Goal: Task Accomplishment & Management: Use online tool/utility

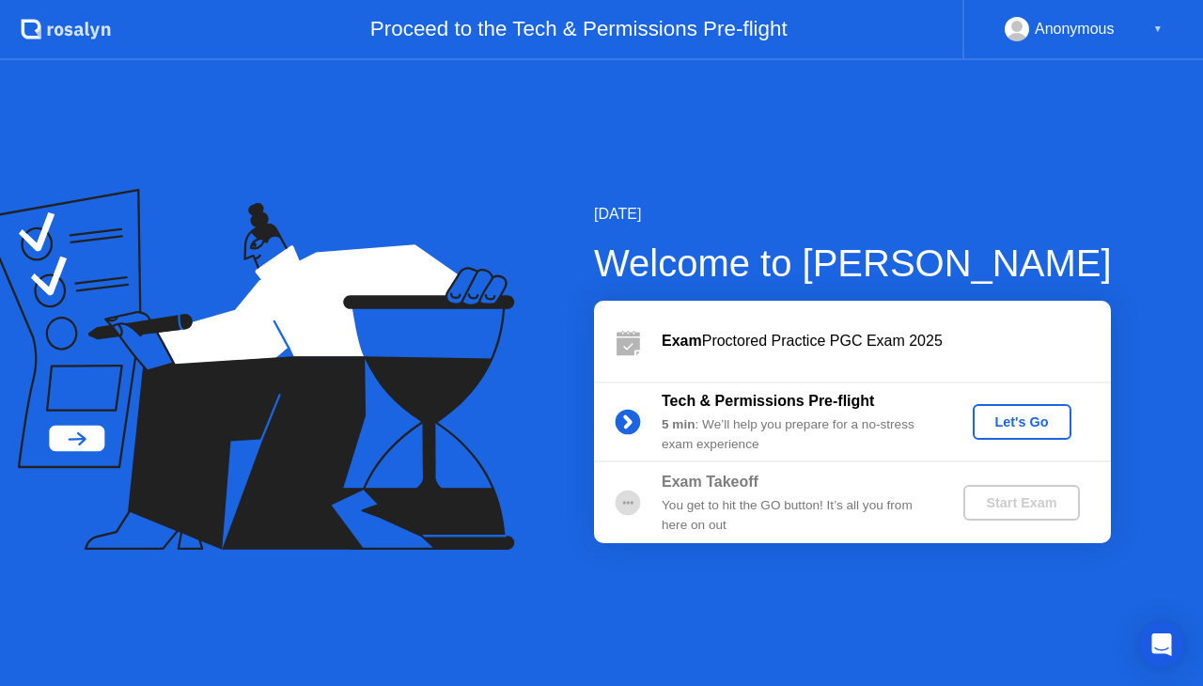
click at [1047, 419] on div "Let's Go" at bounding box center [1022, 421] width 84 height 15
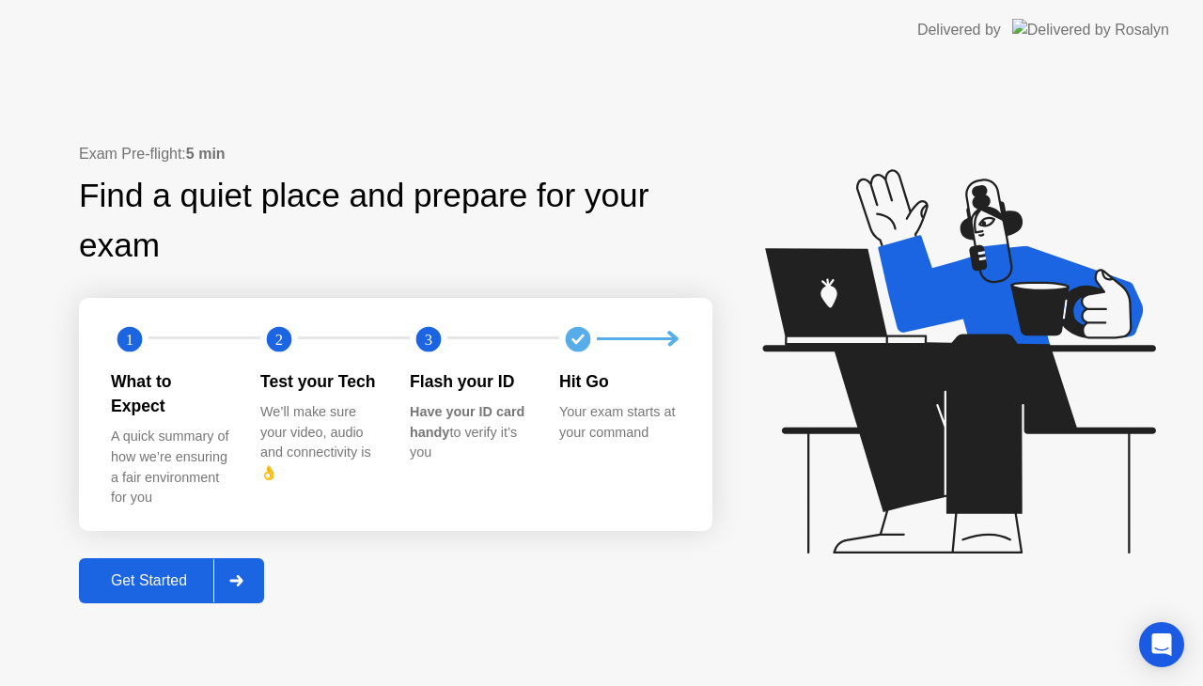
click at [173, 572] on div "Get Started" at bounding box center [149, 580] width 129 height 17
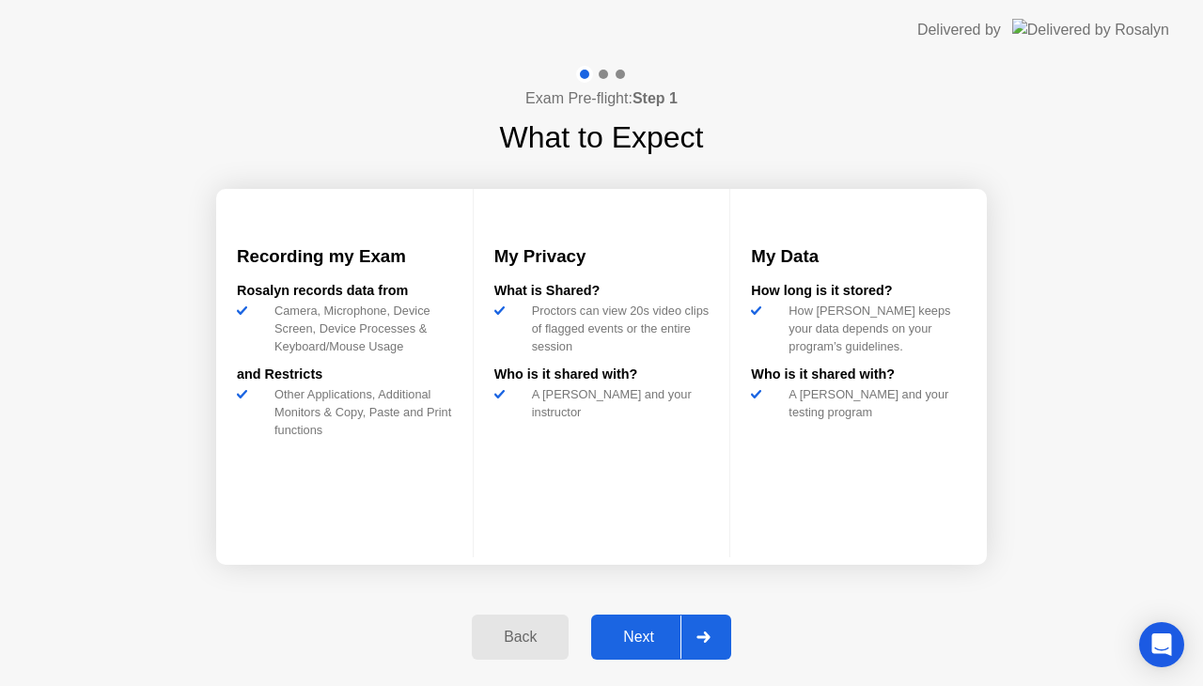
click at [640, 630] on div "Next" at bounding box center [639, 637] width 84 height 17
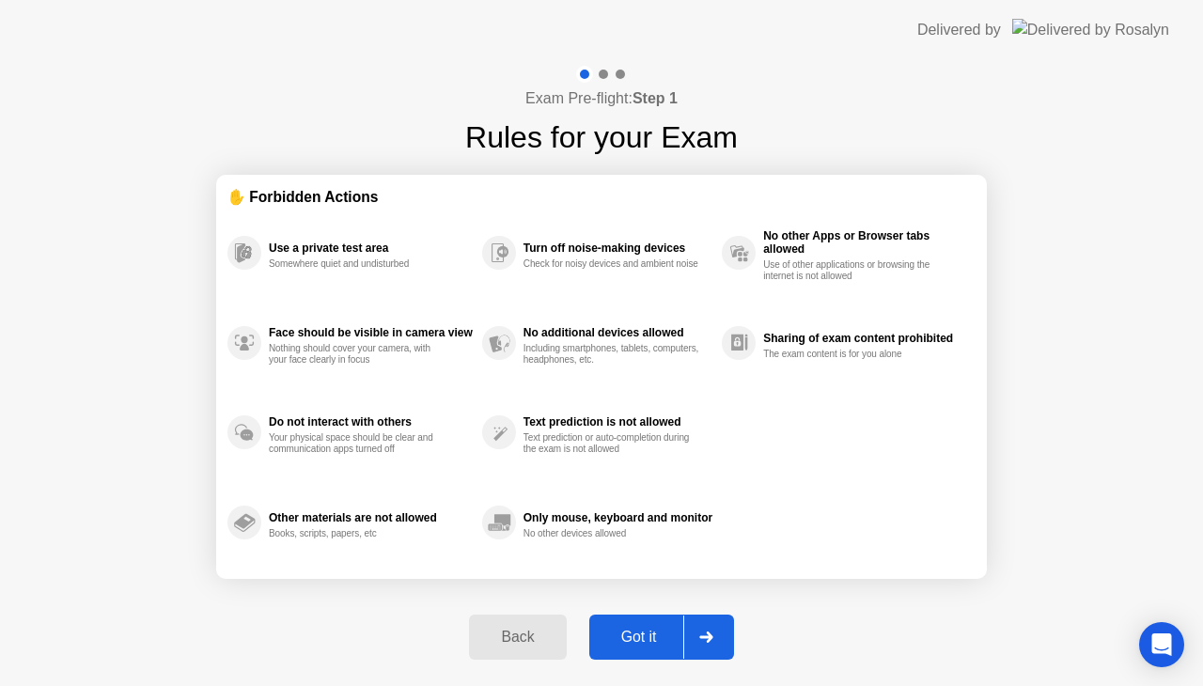
click at [637, 630] on div "Got it" at bounding box center [639, 637] width 88 height 17
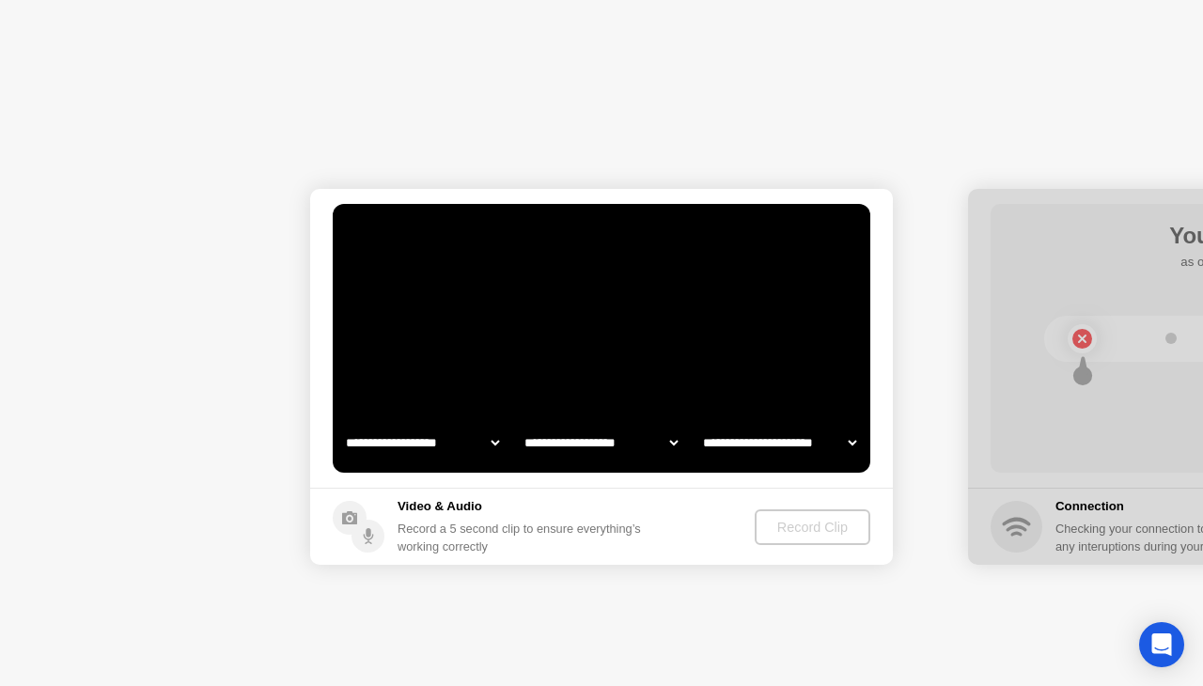
select select "**********"
select select "*******"
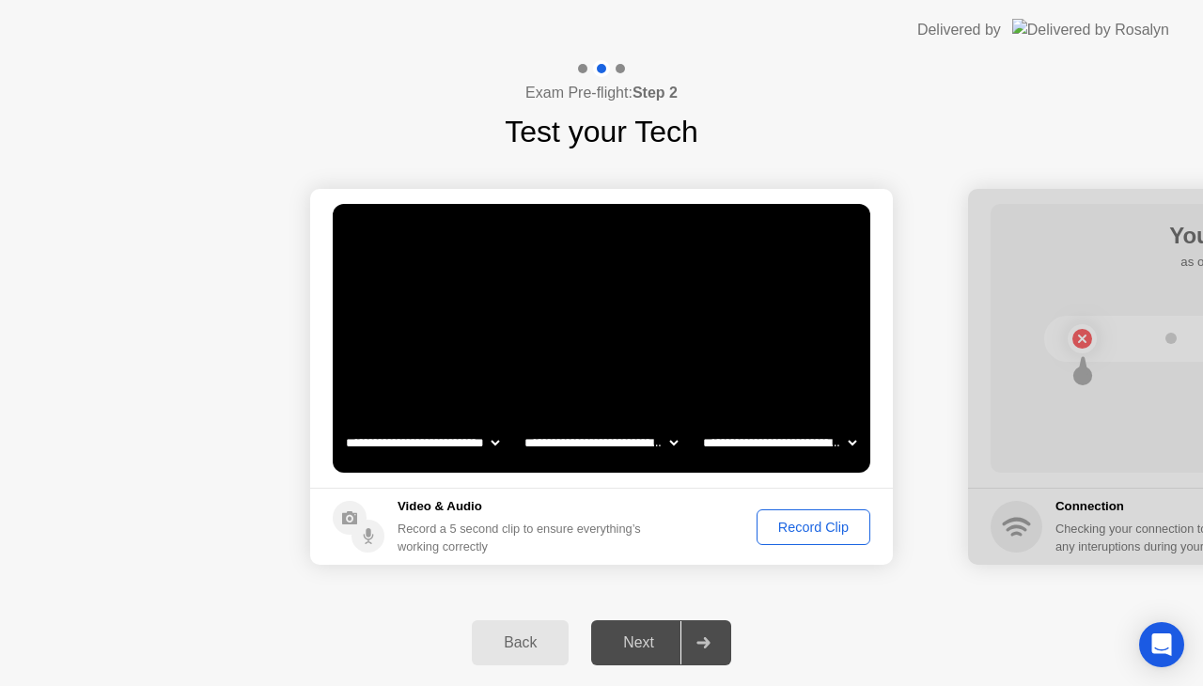
click at [646, 644] on div "Next" at bounding box center [639, 642] width 84 height 17
click at [783, 524] on div "Record Clip" at bounding box center [813, 527] width 101 height 15
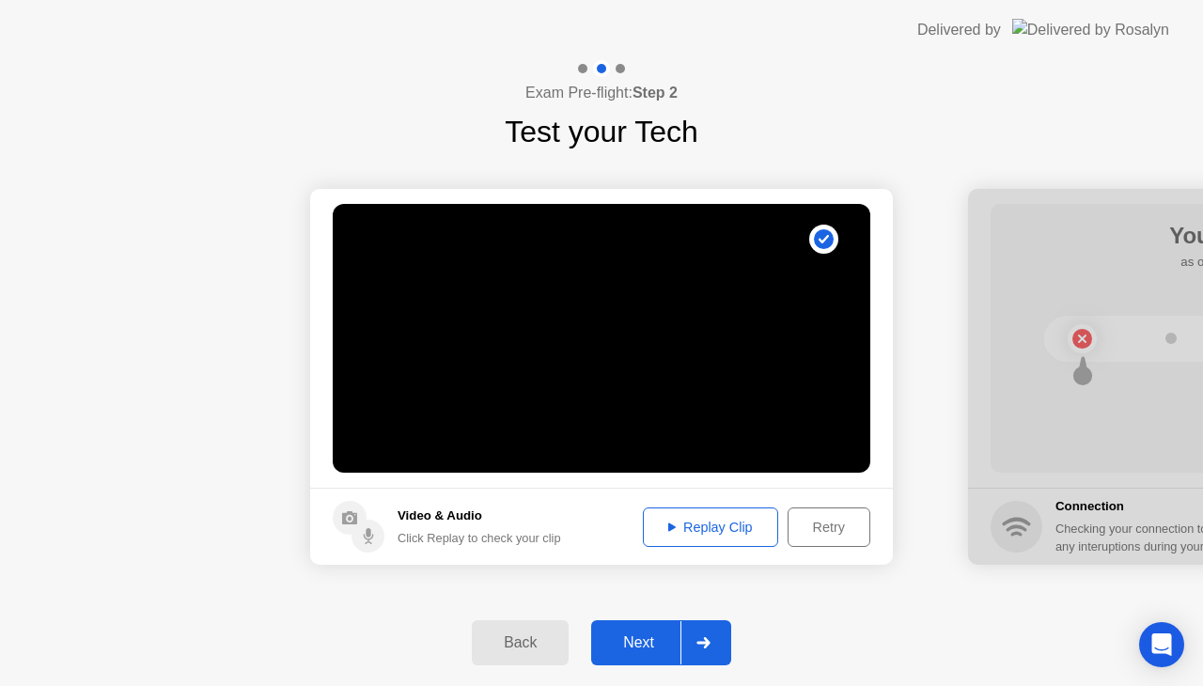
click at [720, 524] on div "Replay Clip" at bounding box center [710, 527] width 122 height 15
click at [658, 642] on div "Next" at bounding box center [639, 642] width 84 height 17
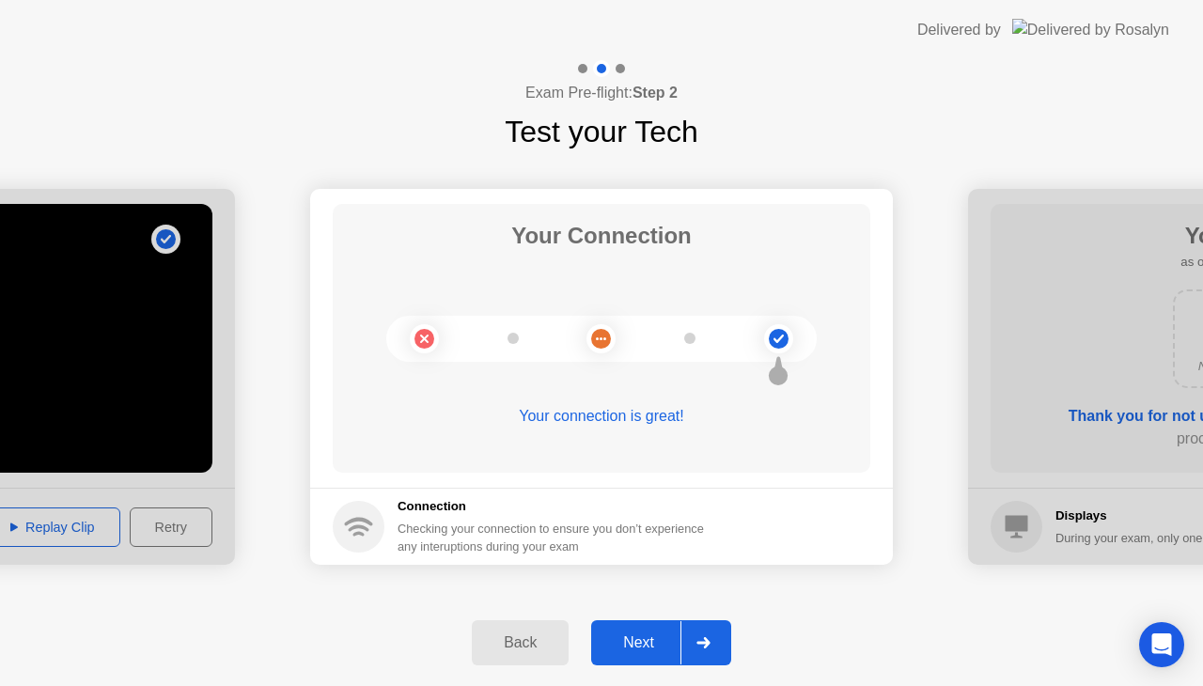
drag, startPoint x: 658, startPoint y: 642, endPoint x: 676, endPoint y: 624, distance: 25.9
click at [676, 624] on button "Next" at bounding box center [661, 642] width 140 height 45
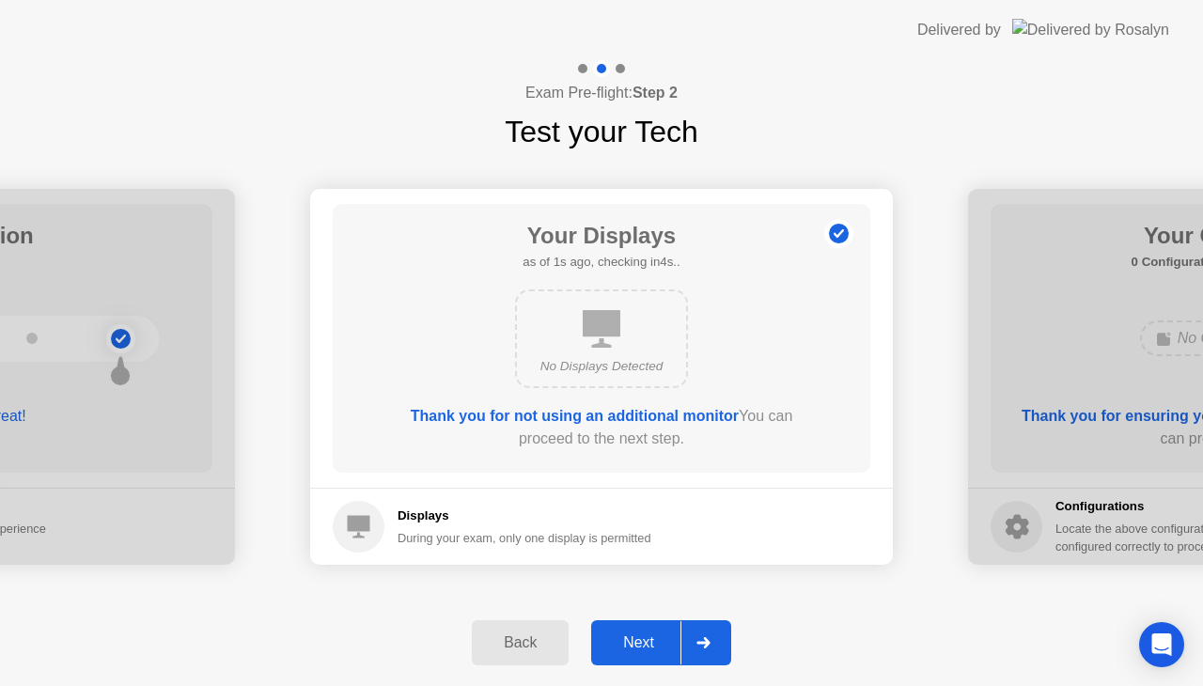
click at [653, 635] on div "Next" at bounding box center [639, 642] width 84 height 17
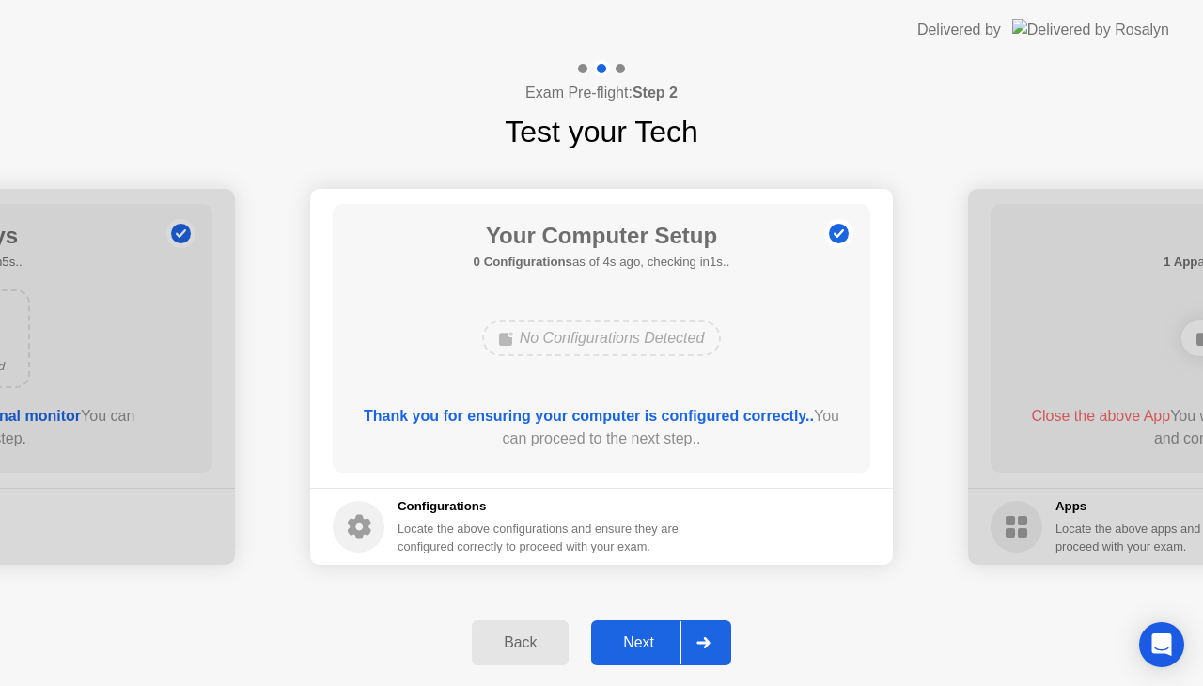
click at [641, 635] on div "Next" at bounding box center [639, 642] width 84 height 17
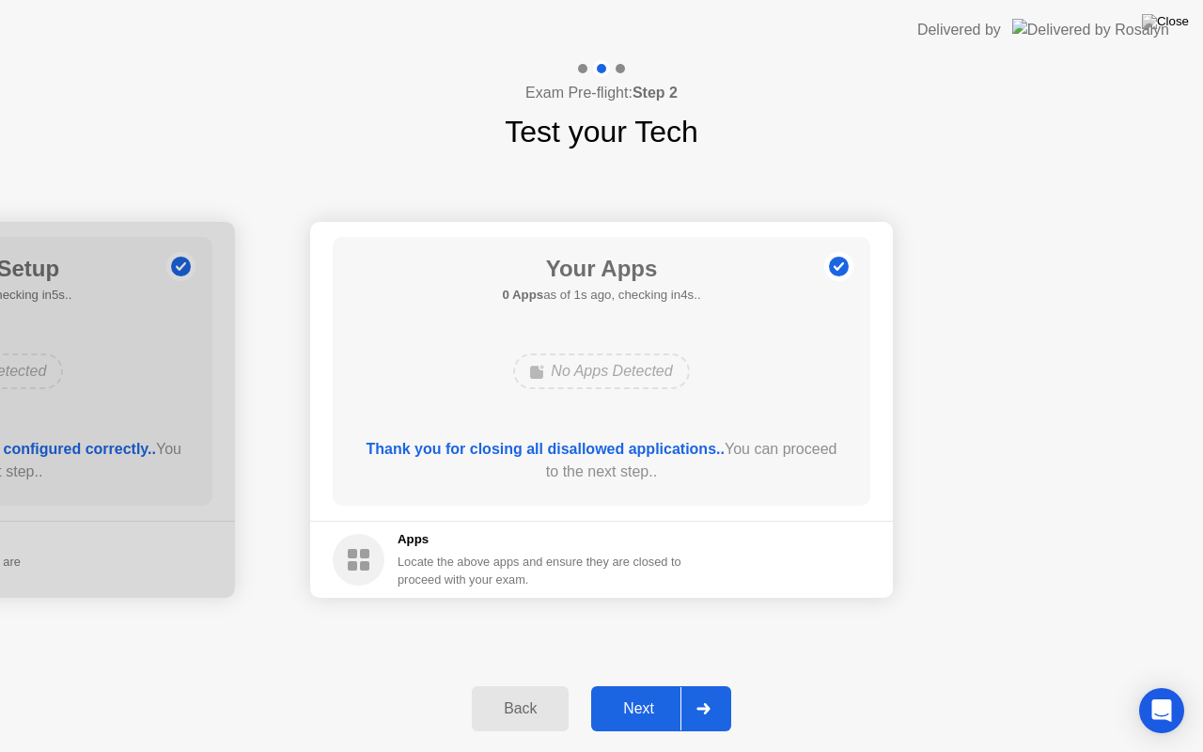
click at [639, 685] on div "Next" at bounding box center [639, 708] width 84 height 17
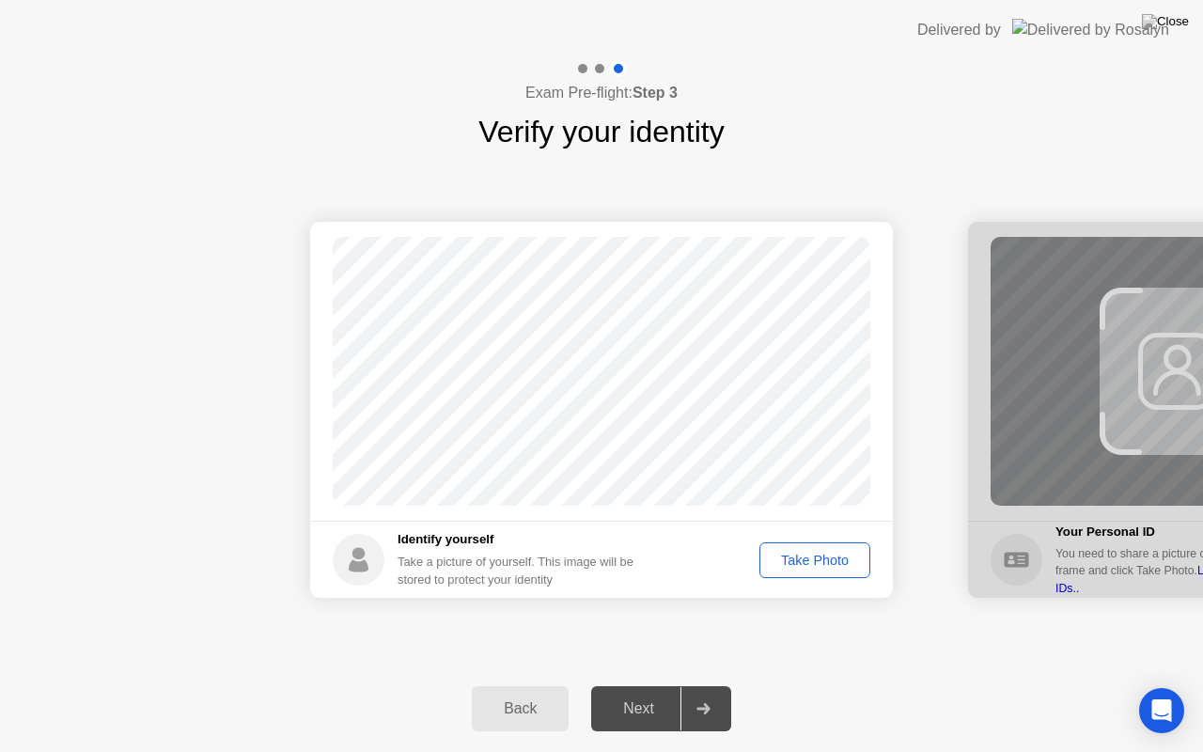
click at [803, 560] on div "Take Photo" at bounding box center [815, 559] width 98 height 15
click at [646, 685] on div "Next" at bounding box center [639, 708] width 84 height 17
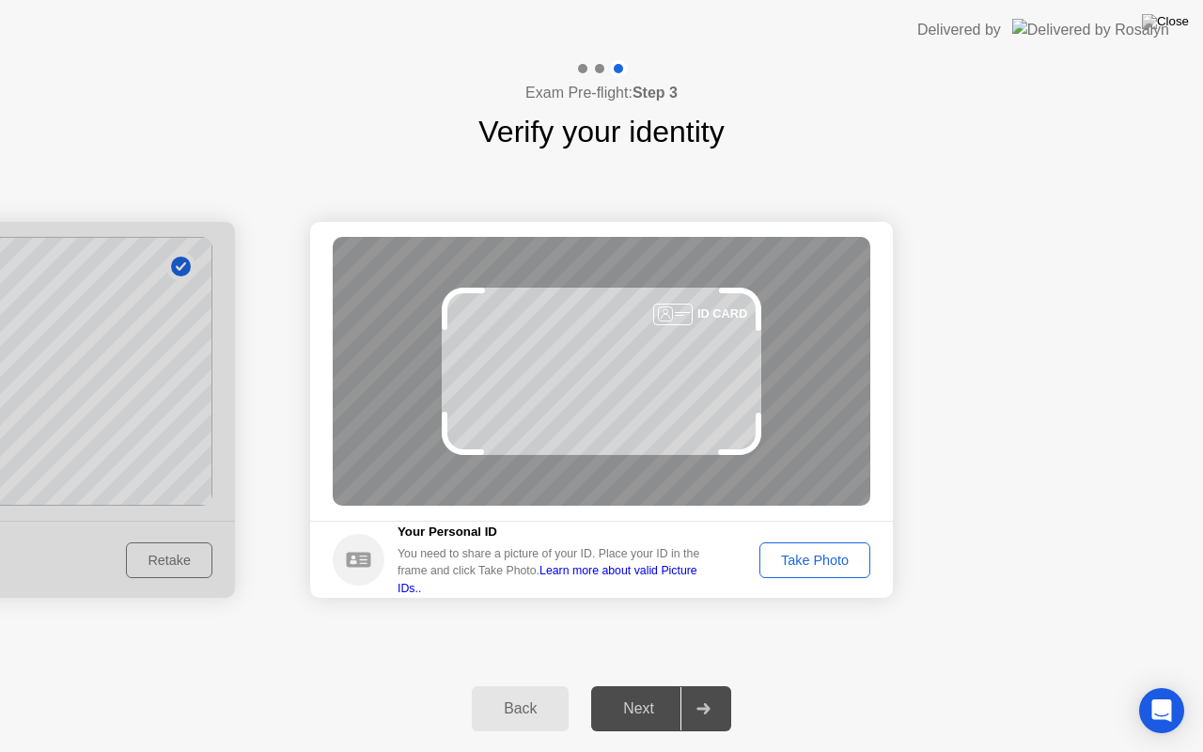
click at [770, 565] on div "Take Photo" at bounding box center [815, 559] width 98 height 15
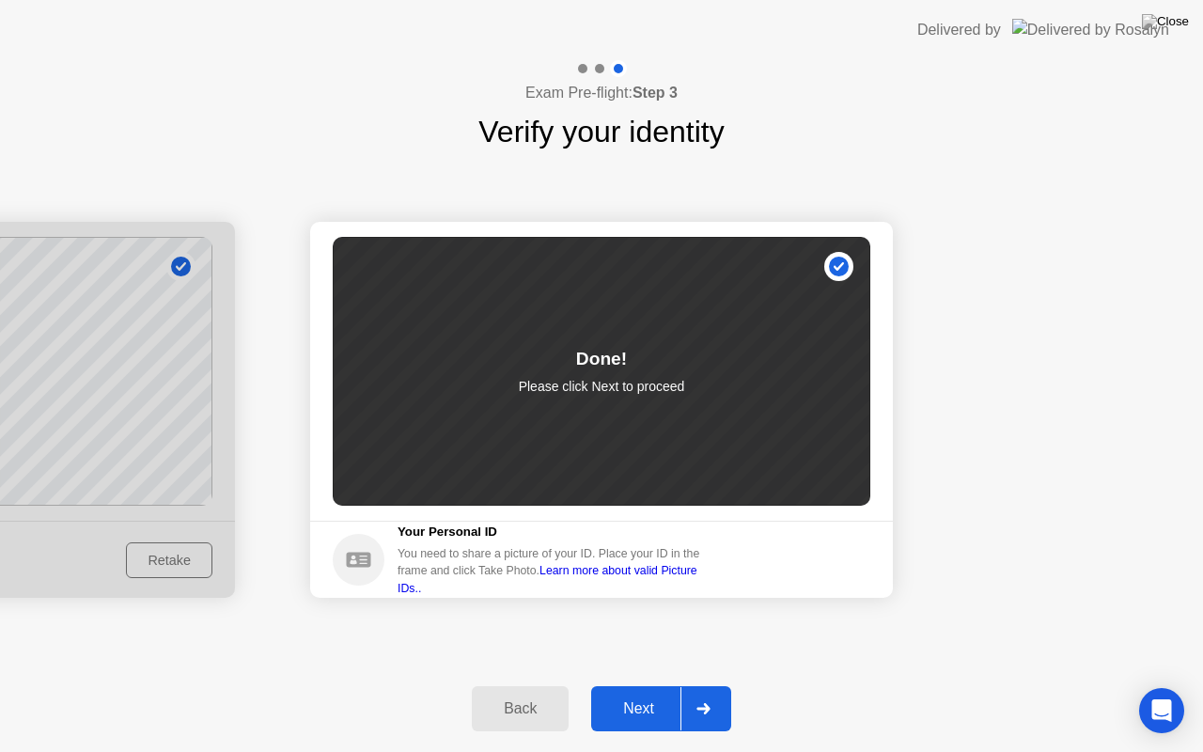
click at [633, 685] on div "Next" at bounding box center [639, 708] width 84 height 17
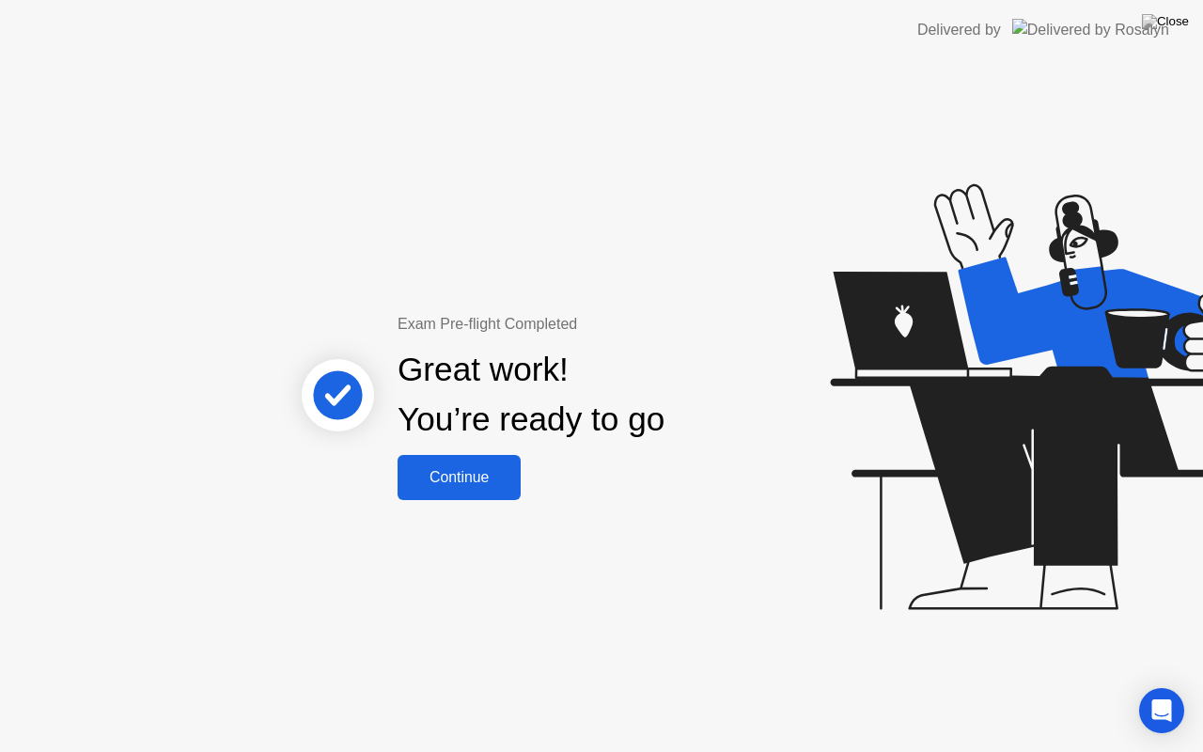
click at [450, 477] on div "Continue" at bounding box center [459, 477] width 112 height 17
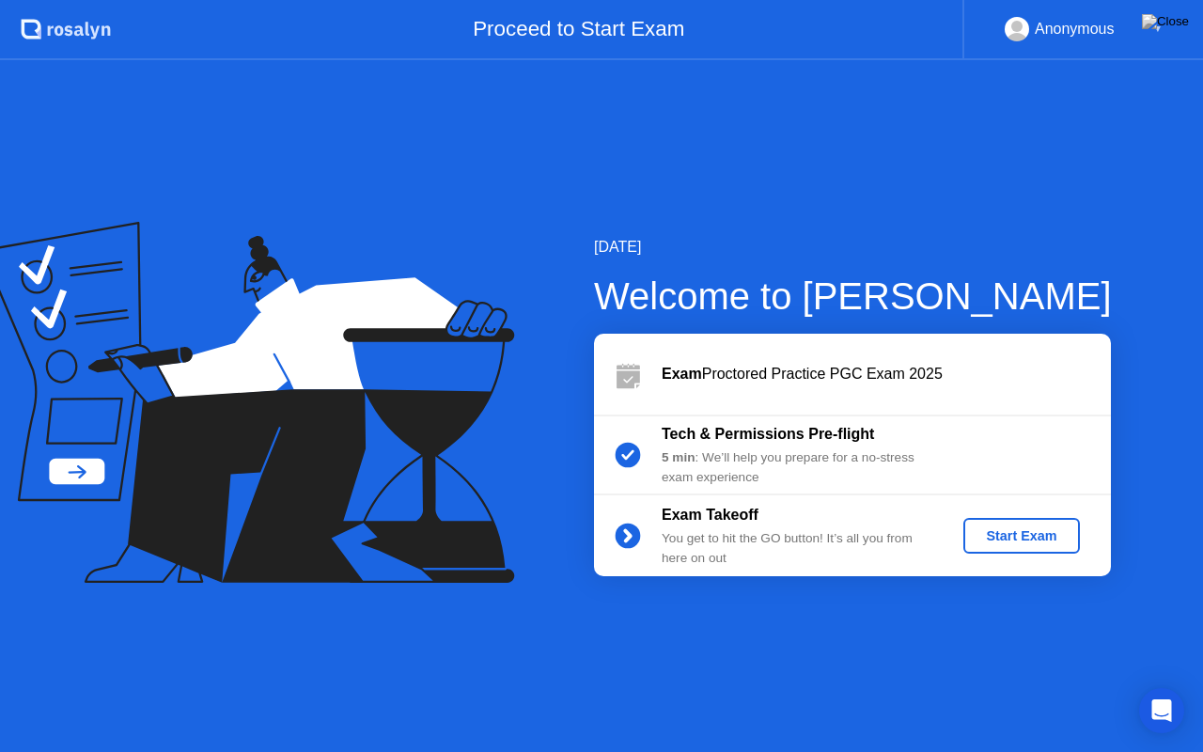
click at [1007, 528] on div "Start Exam" at bounding box center [1021, 535] width 101 height 15
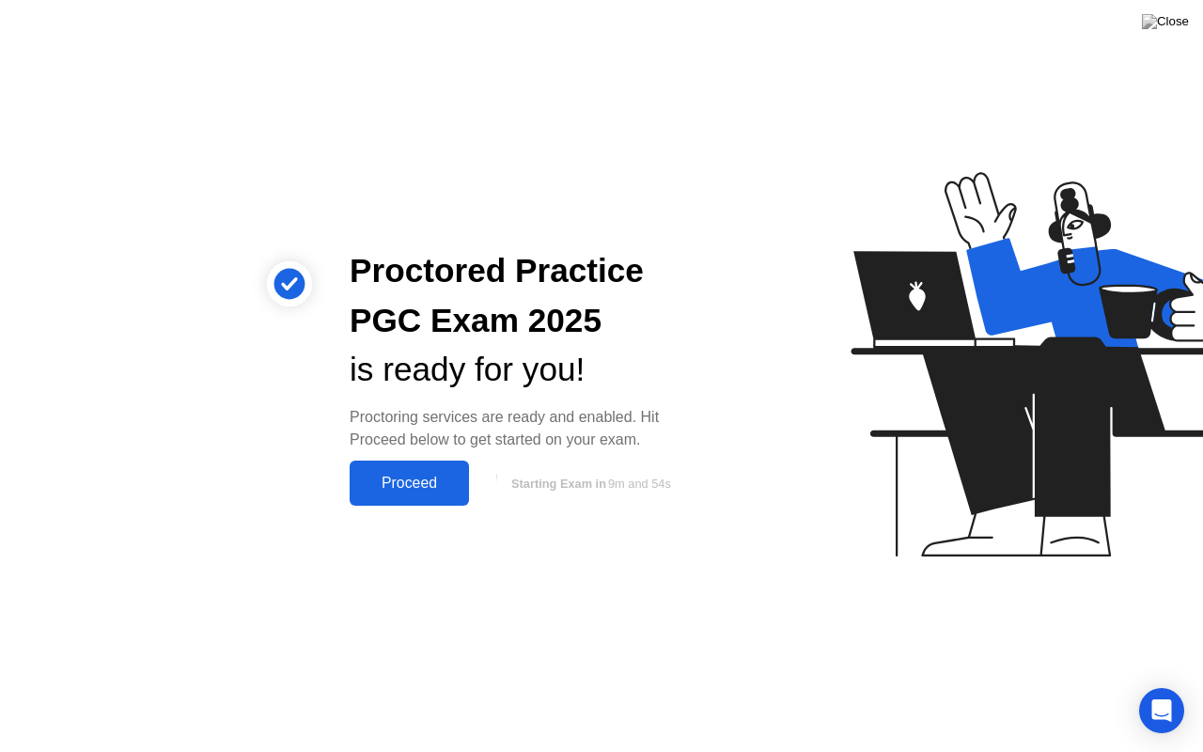
click at [425, 466] on button "Proceed" at bounding box center [409, 482] width 119 height 45
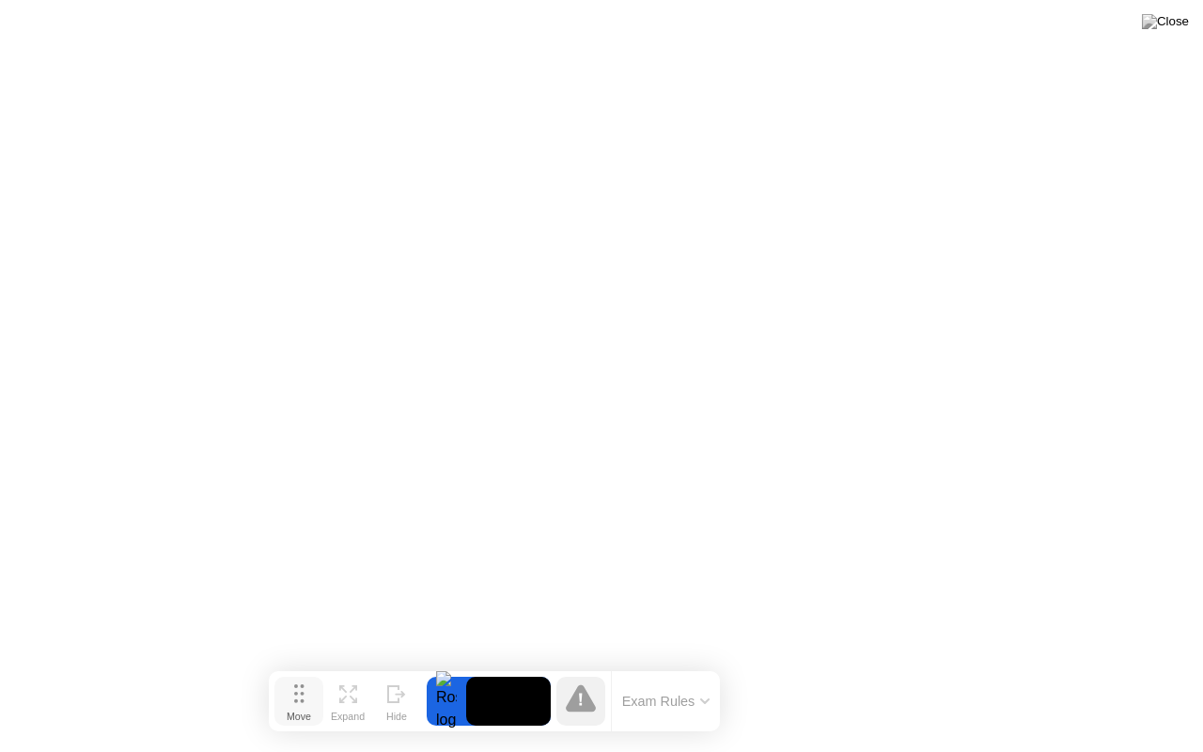
drag, startPoint x: 404, startPoint y: 723, endPoint x: 291, endPoint y: 699, distance: 115.4
click at [291, 685] on div "Move" at bounding box center [299, 715] width 24 height 11
click at [1163, 34] on button at bounding box center [1165, 21] width 56 height 24
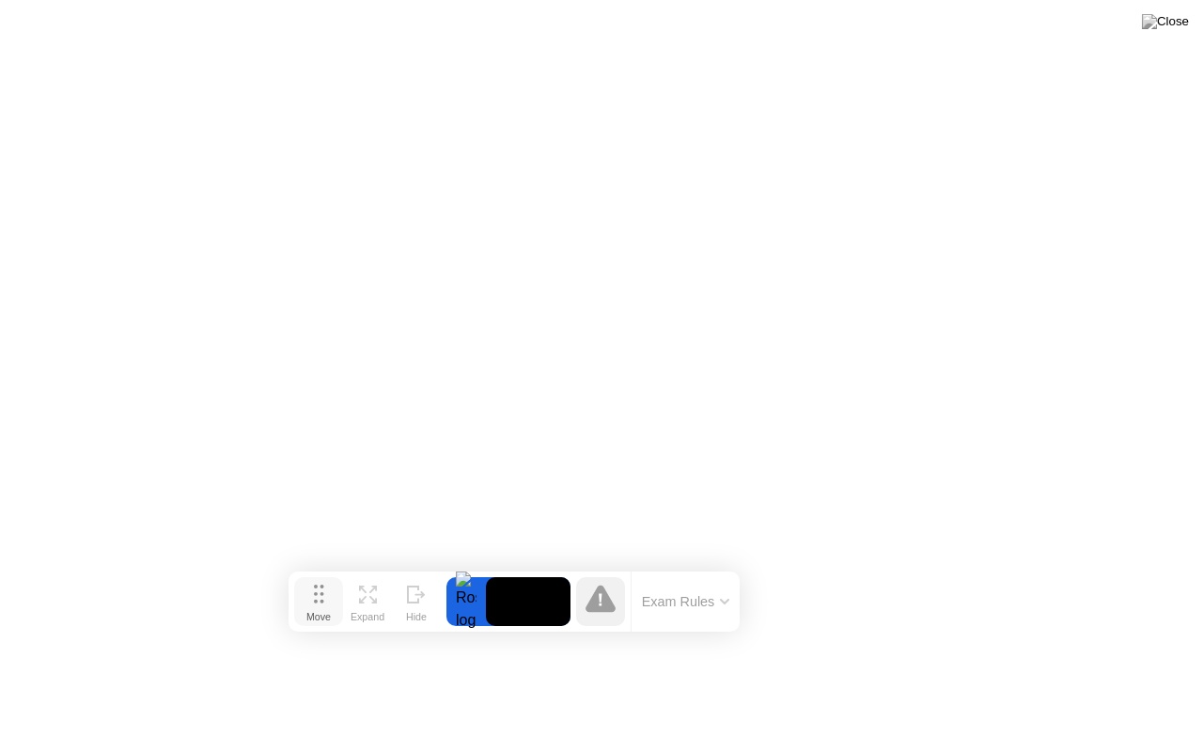
drag, startPoint x: 286, startPoint y: 703, endPoint x: 311, endPoint y: 605, distance: 101.0
click at [311, 611] on div "Move" at bounding box center [318, 616] width 24 height 11
click at [1163, 34] on button at bounding box center [1165, 21] width 56 height 24
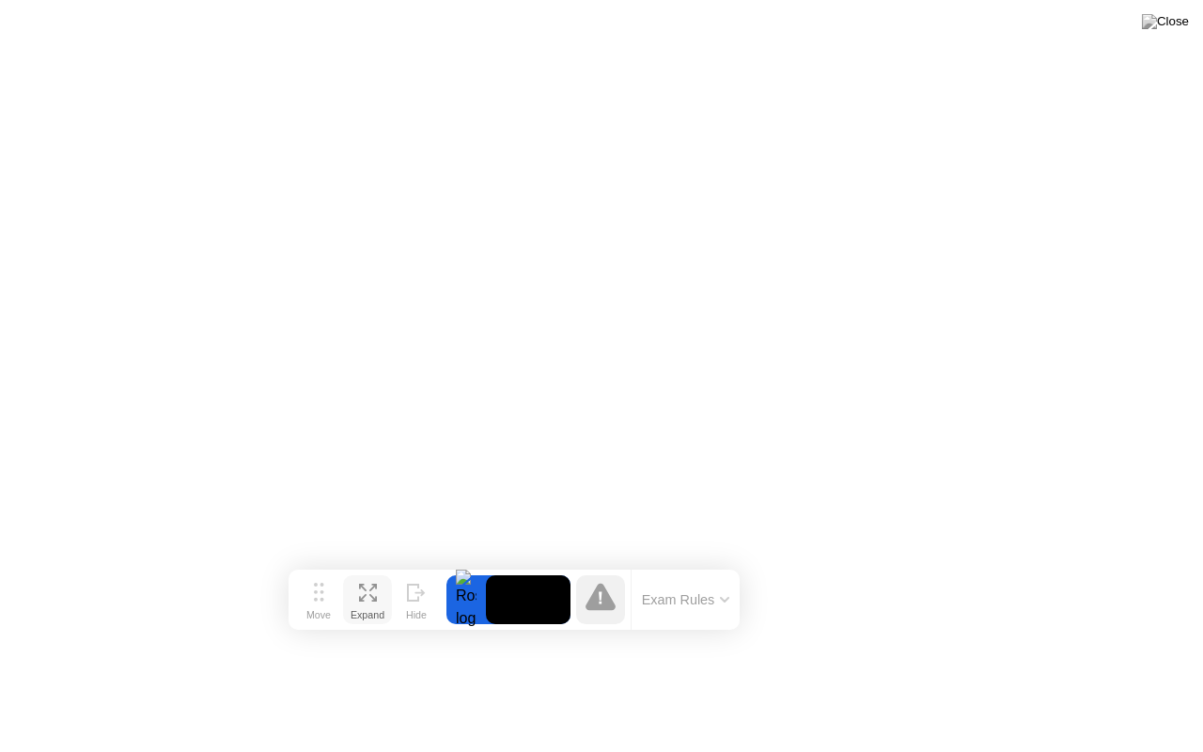
click at [361, 609] on div "Expand" at bounding box center [367, 614] width 34 height 11
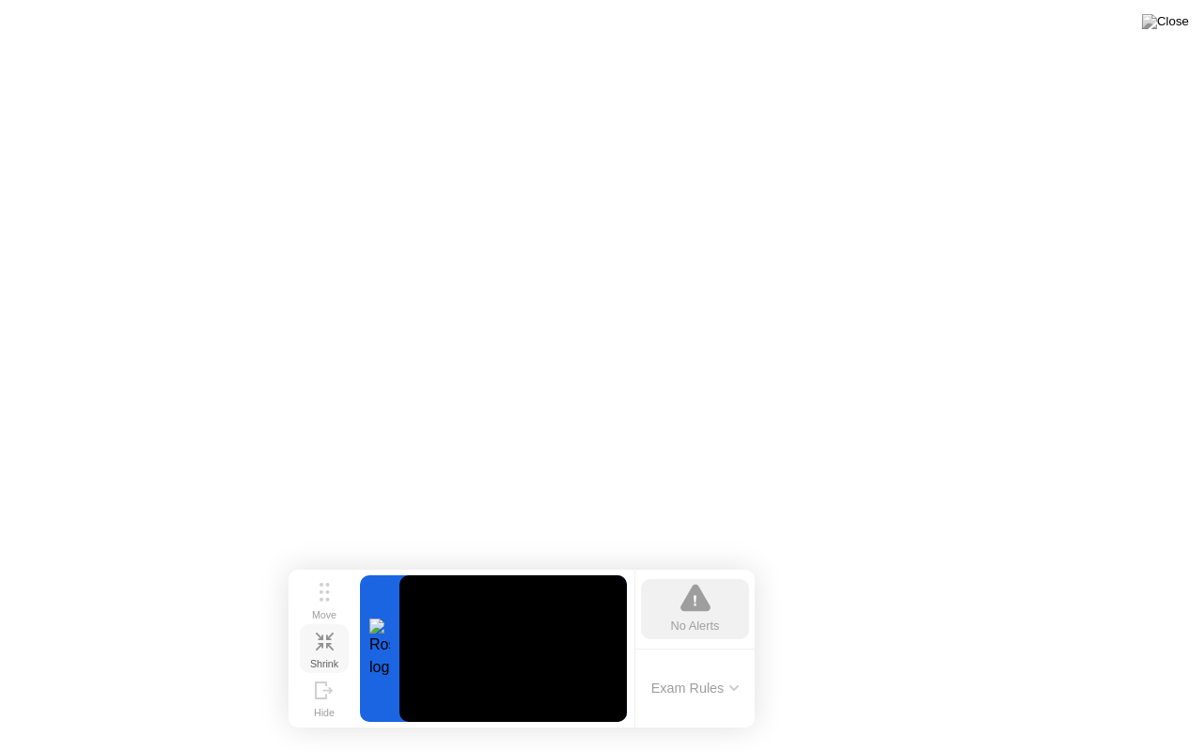
click at [319, 658] on div "Shrink" at bounding box center [324, 663] width 28 height 11
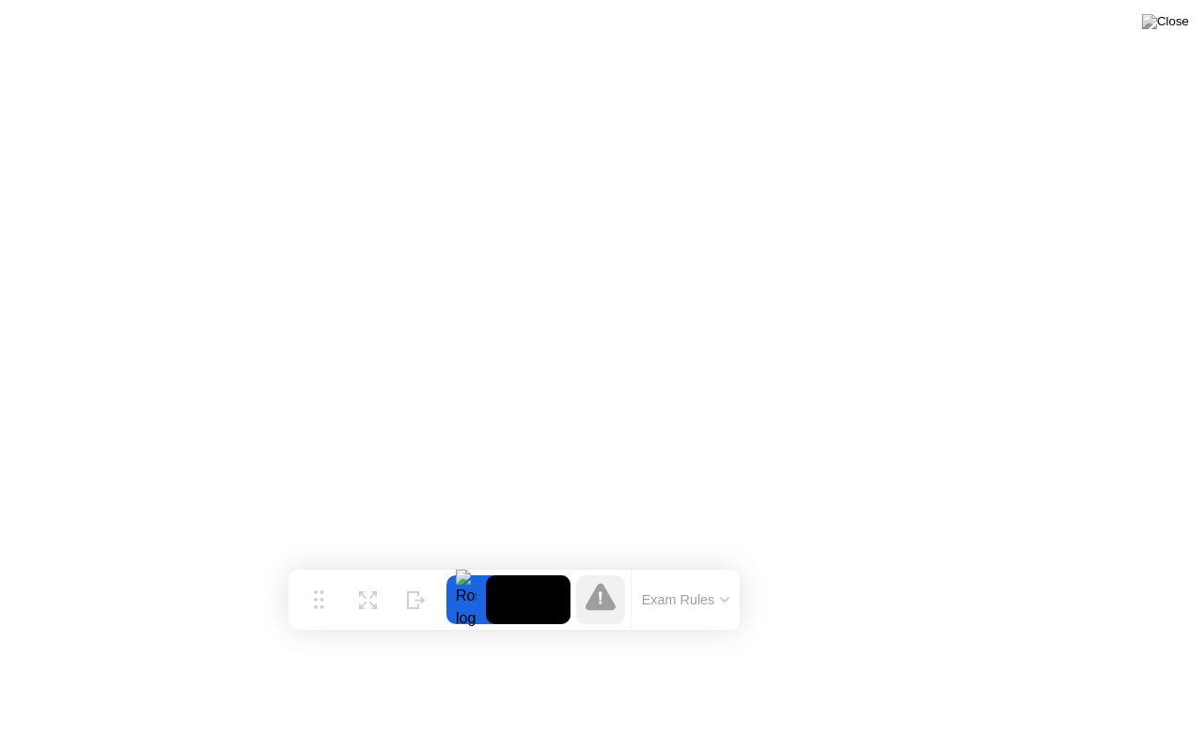
click at [723, 608] on button "Exam Rules" at bounding box center [686, 599] width 100 height 17
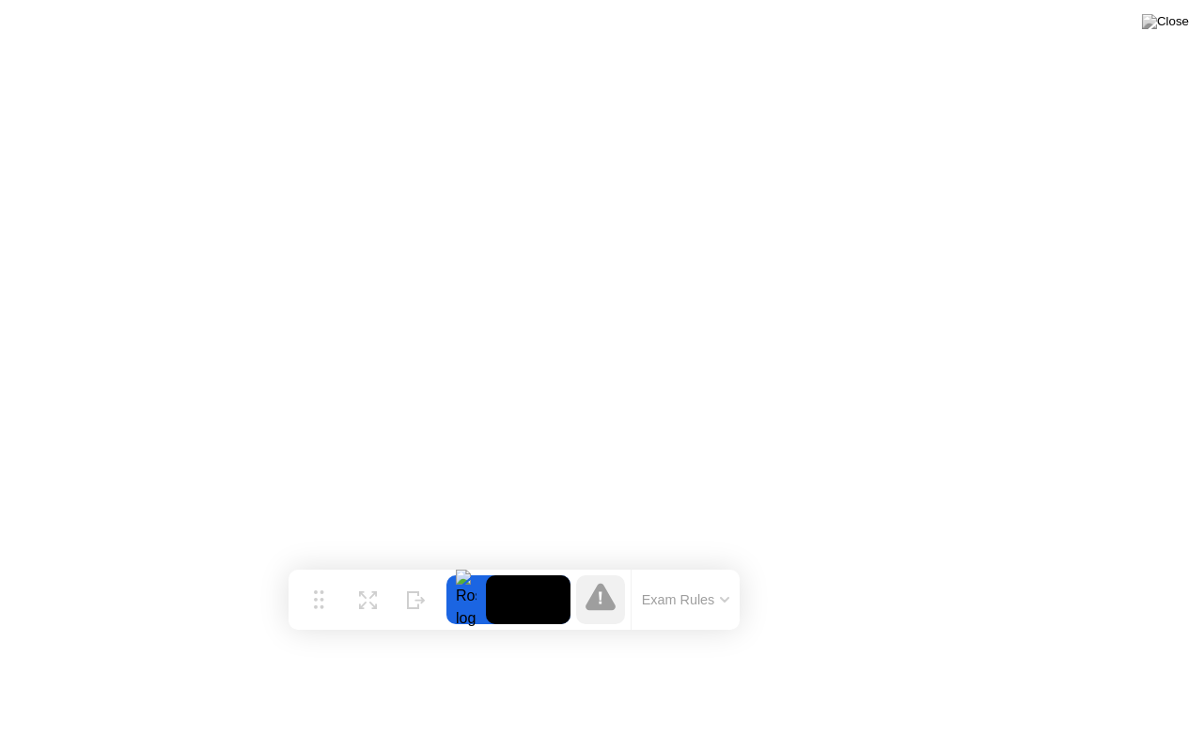
click at [722, 599] on icon at bounding box center [724, 600] width 9 height 6
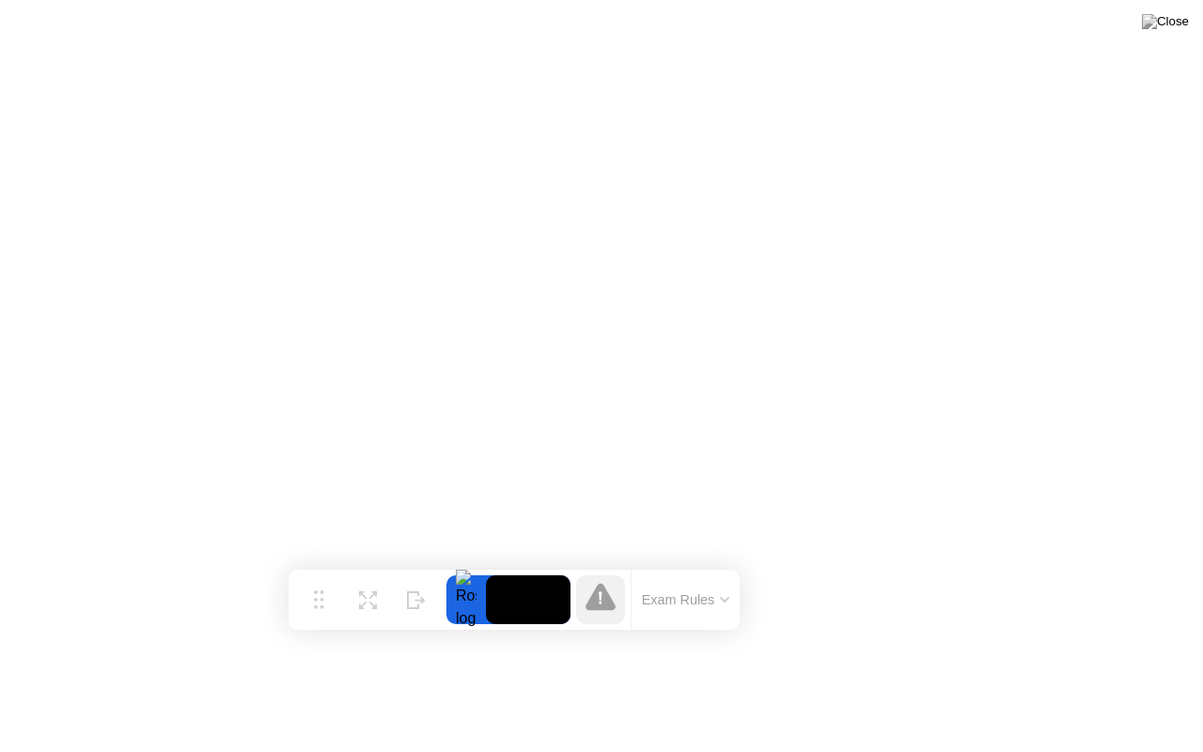
click at [1163, 34] on button at bounding box center [1165, 21] width 56 height 24
click at [607, 596] on icon at bounding box center [600, 596] width 30 height 27
click at [591, 600] on icon at bounding box center [600, 596] width 30 height 27
click at [461, 594] on div at bounding box center [465, 599] width 39 height 49
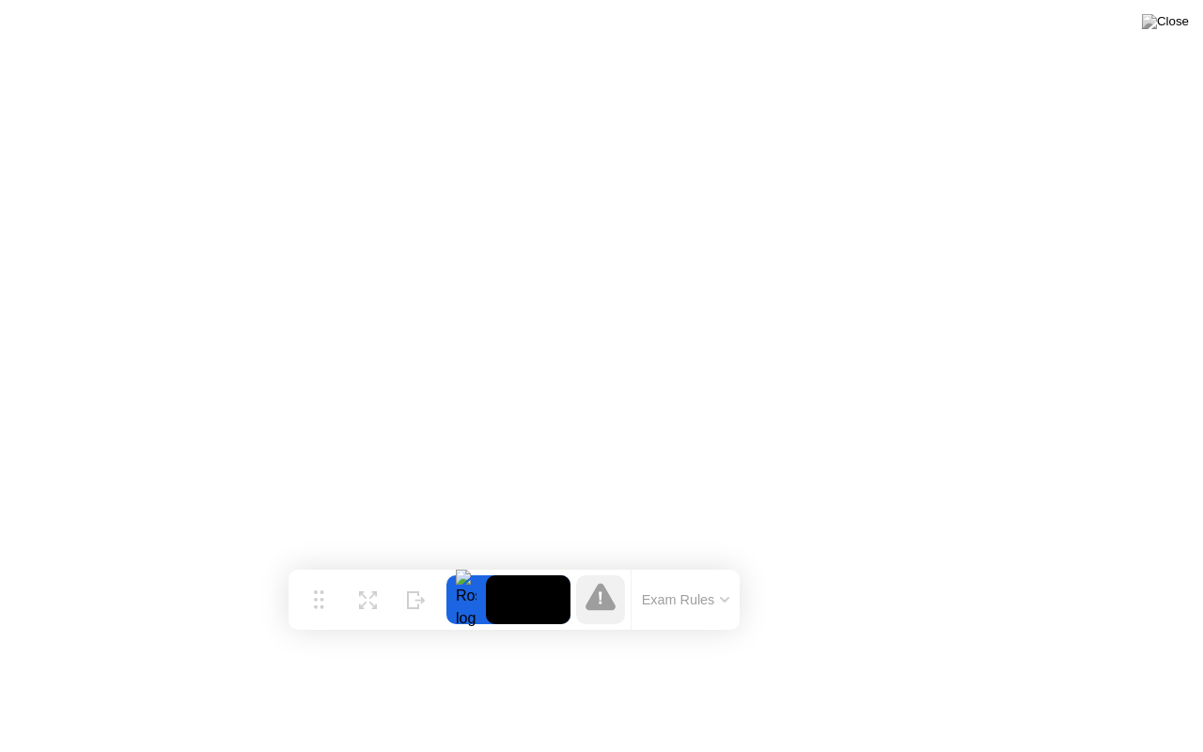
click at [589, 610] on icon at bounding box center [600, 596] width 30 height 27
click at [723, 598] on icon at bounding box center [724, 600] width 9 height 6
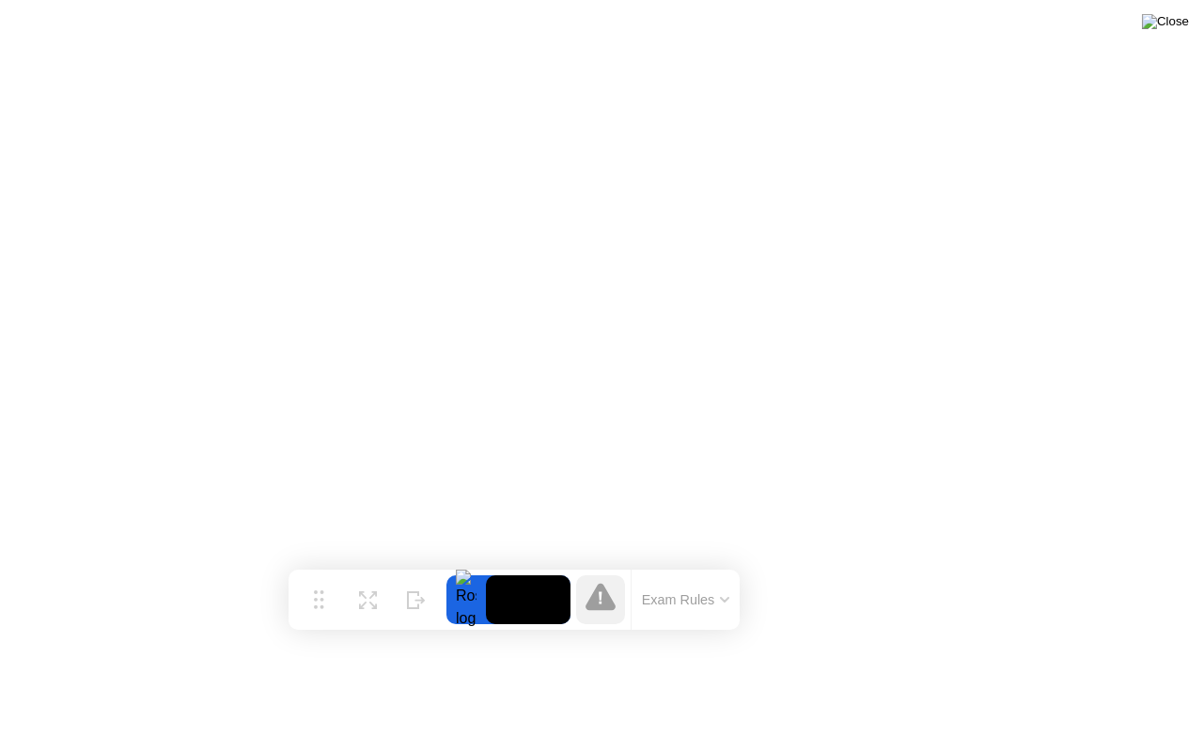
click at [1185, 21] on img at bounding box center [1165, 21] width 47 height 15
